Goal: Check status

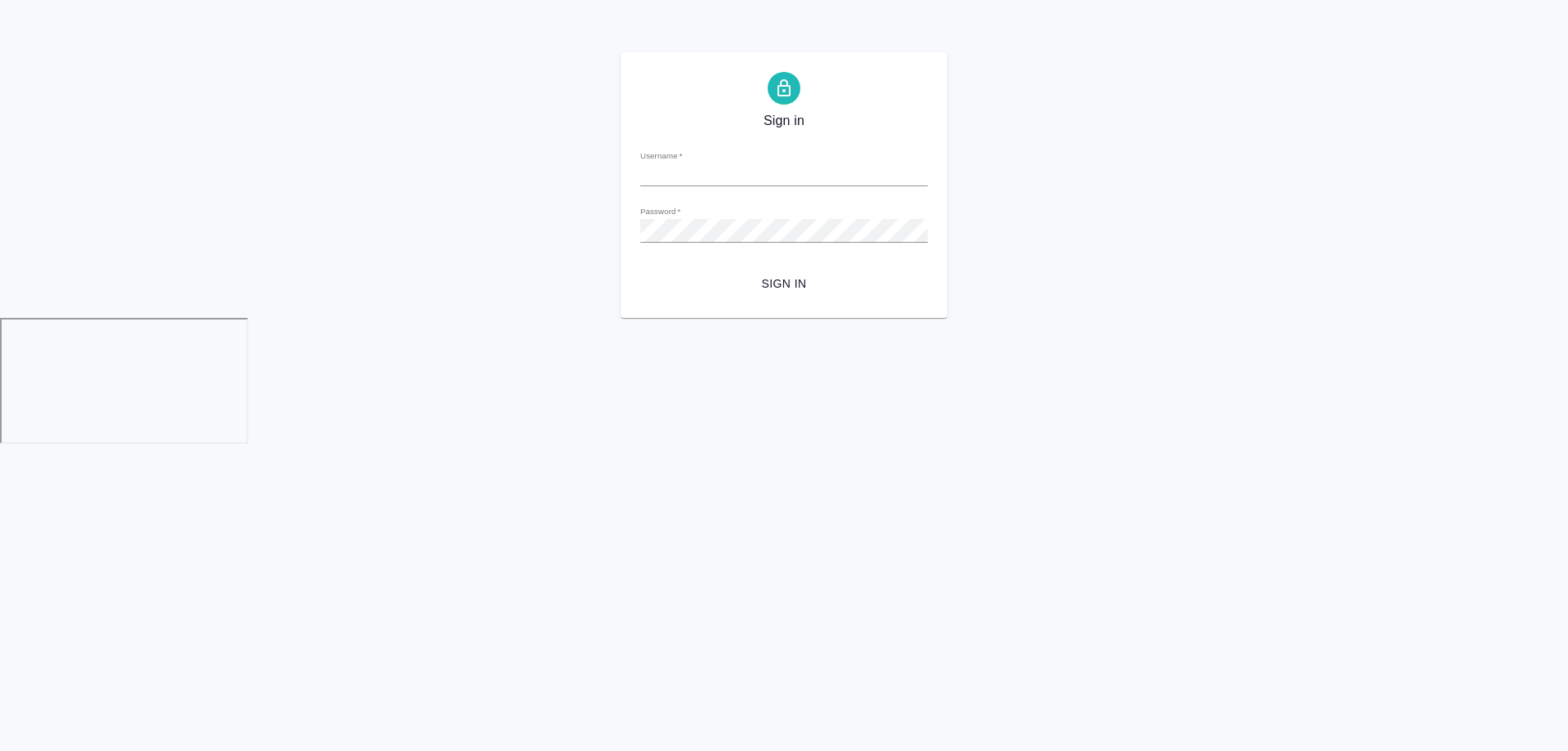
type input "[PERSON_NAME][EMAIL_ADDRESS][DOMAIN_NAME]"
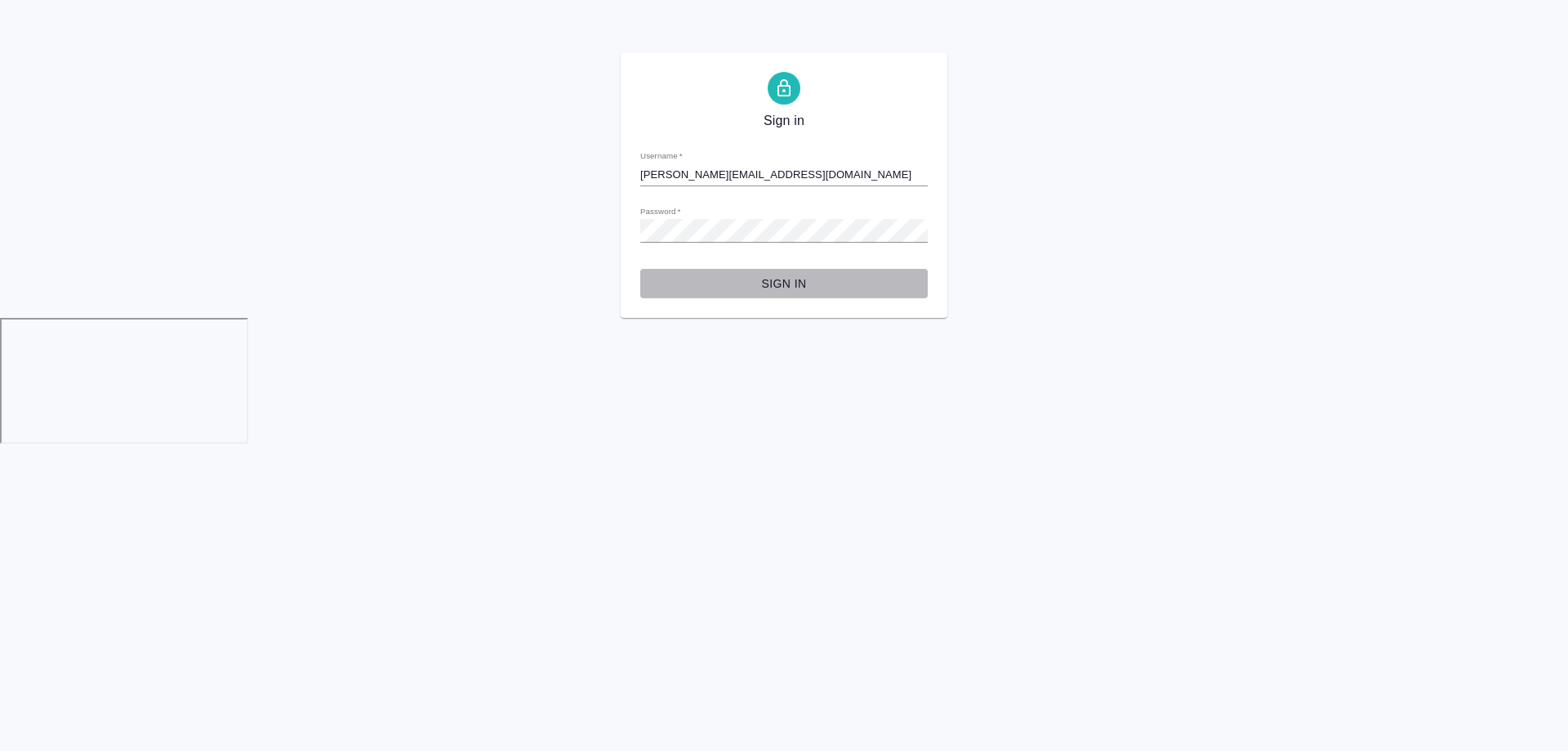
click at [778, 293] on span "Sign in" at bounding box center [784, 283] width 261 height 20
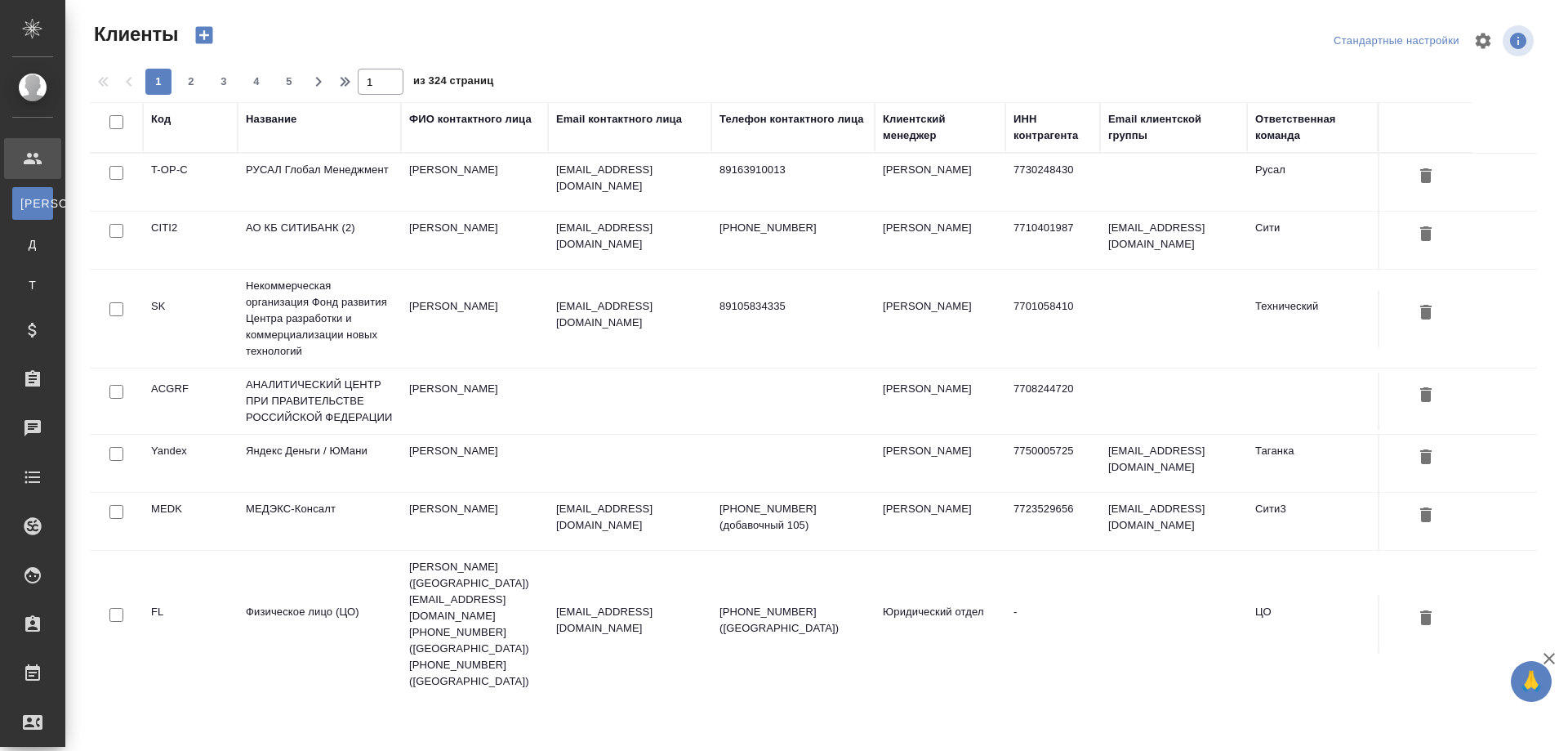
select select "RU"
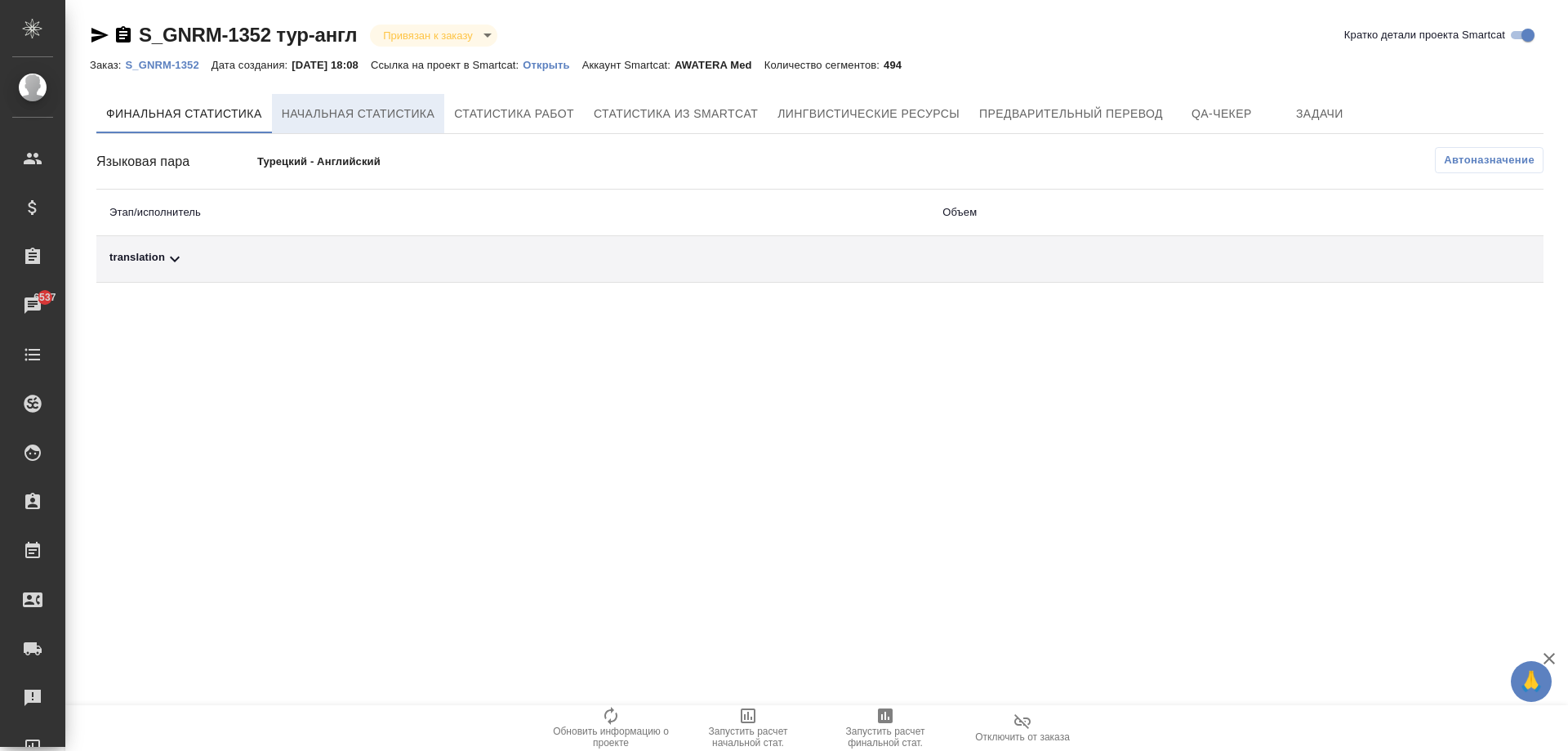
click at [415, 111] on span "Начальная статистика" at bounding box center [358, 113] width 153 height 20
